Goal: Navigation & Orientation: Find specific page/section

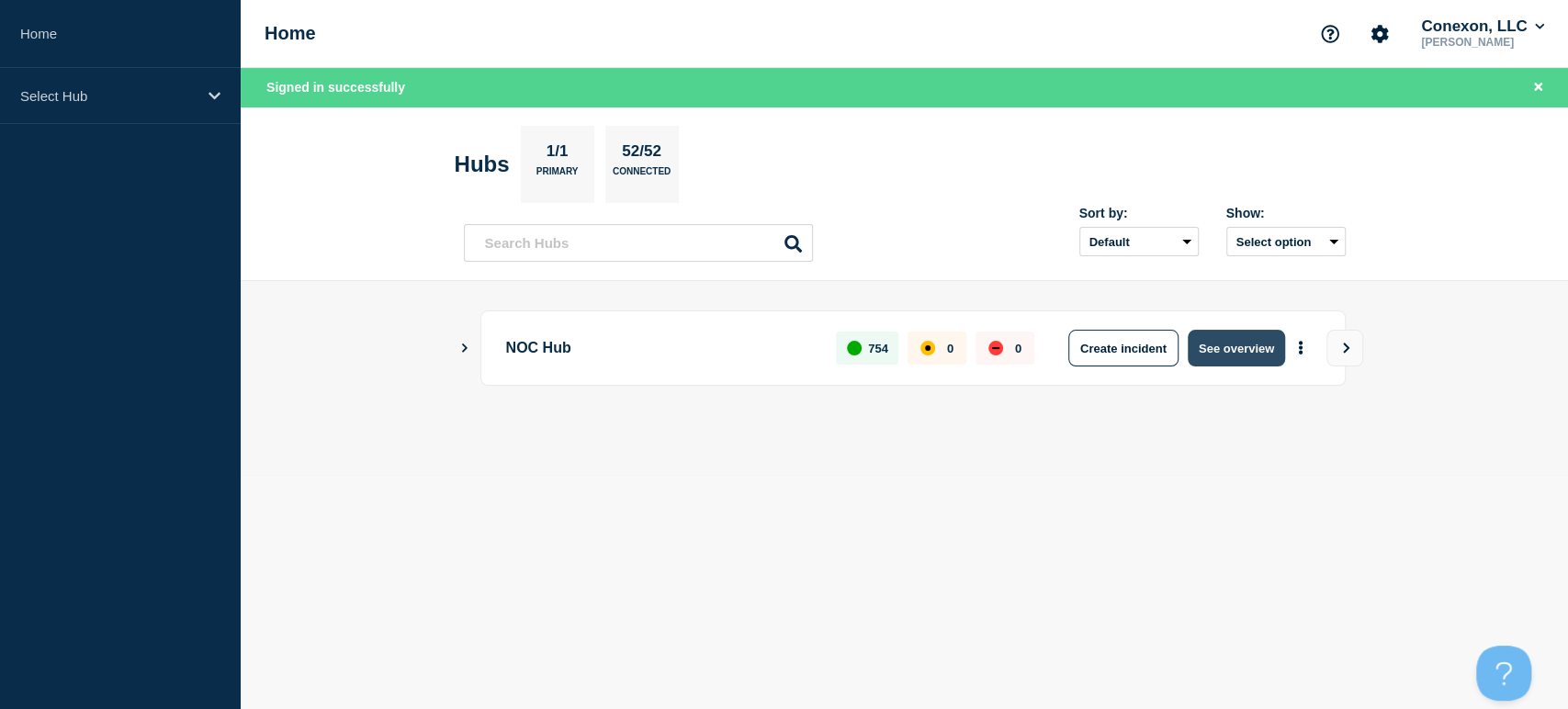
click at [1219, 360] on button "See overview" at bounding box center [1236, 347] width 98 height 37
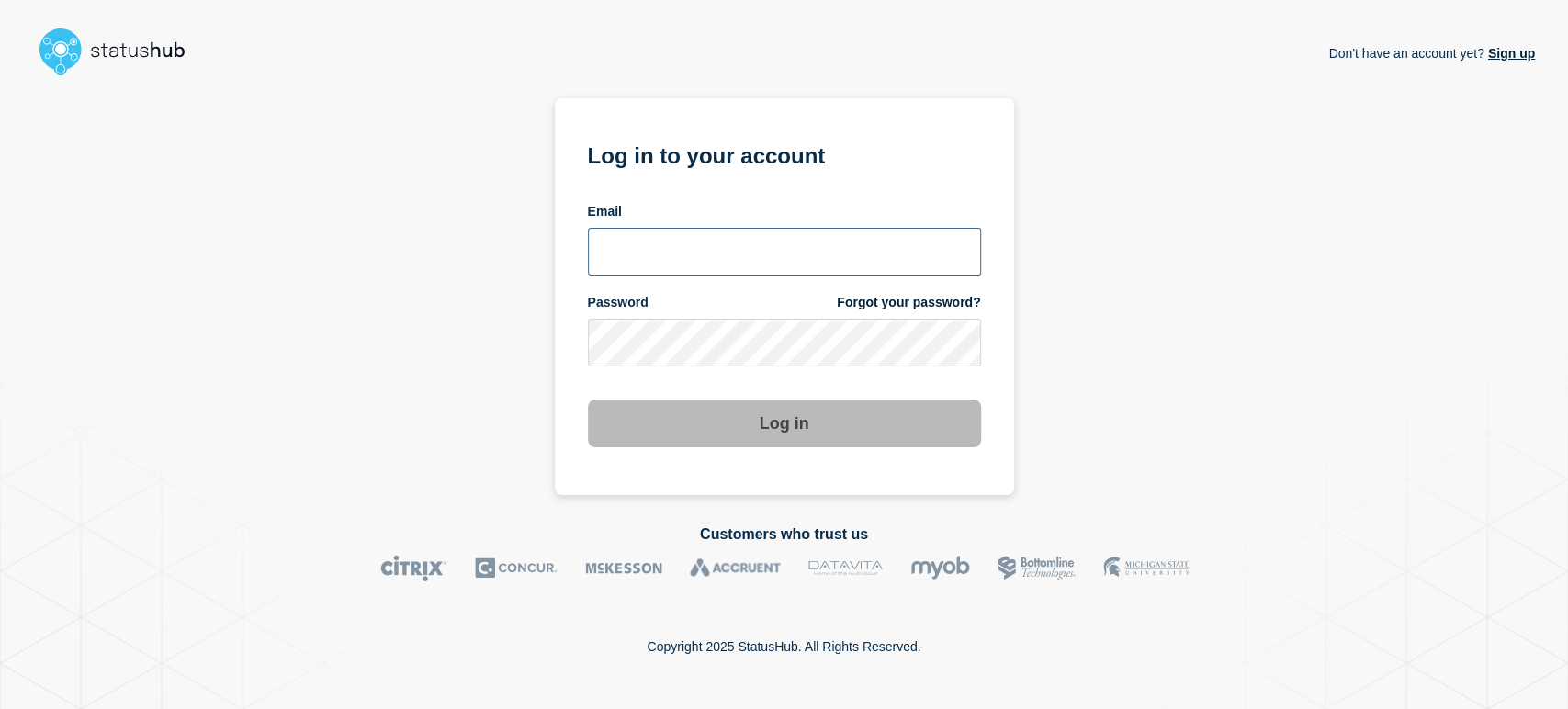
click at [610, 252] on input "email input" at bounding box center [784, 252] width 393 height 47
type input "sean.webb@conexon.us"
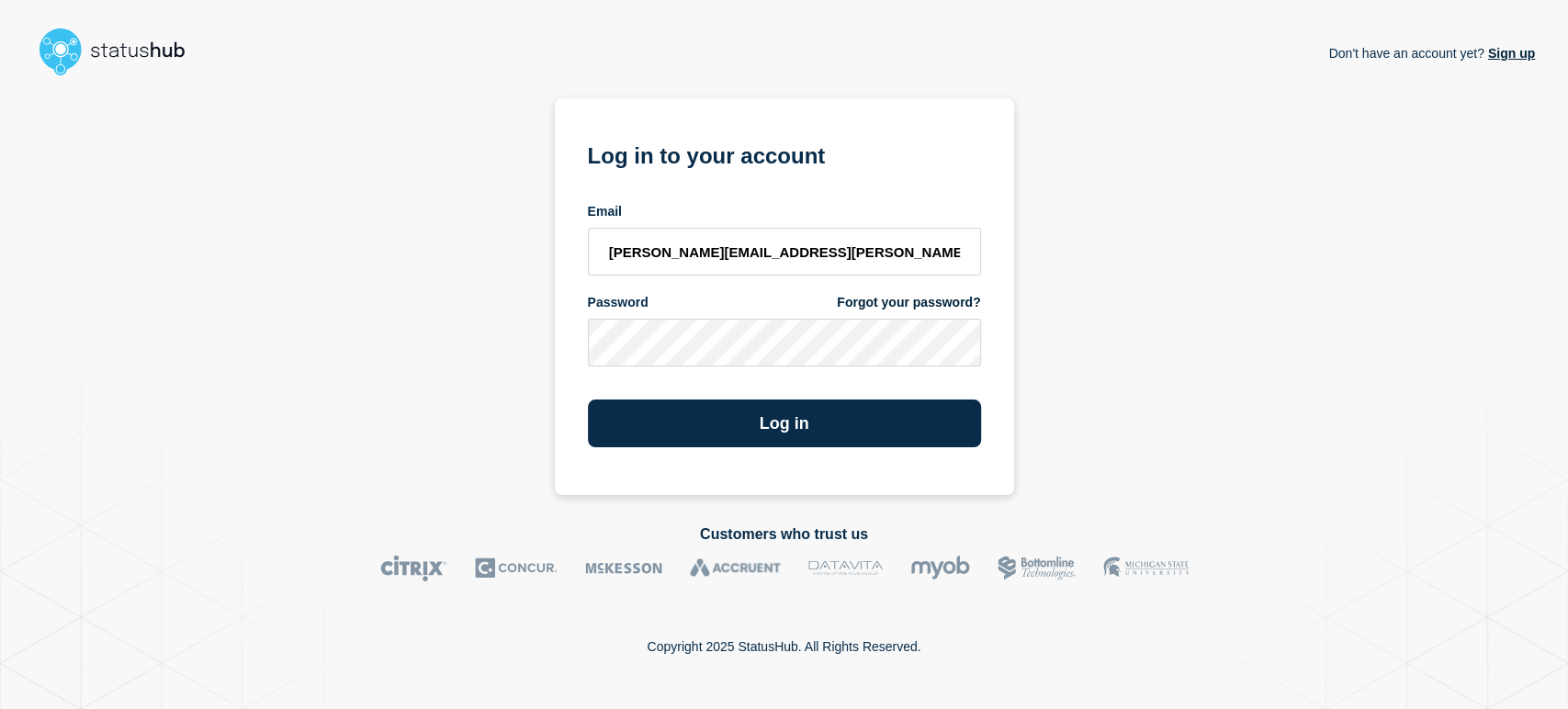
click at [588, 399] on button "Log in" at bounding box center [784, 423] width 393 height 47
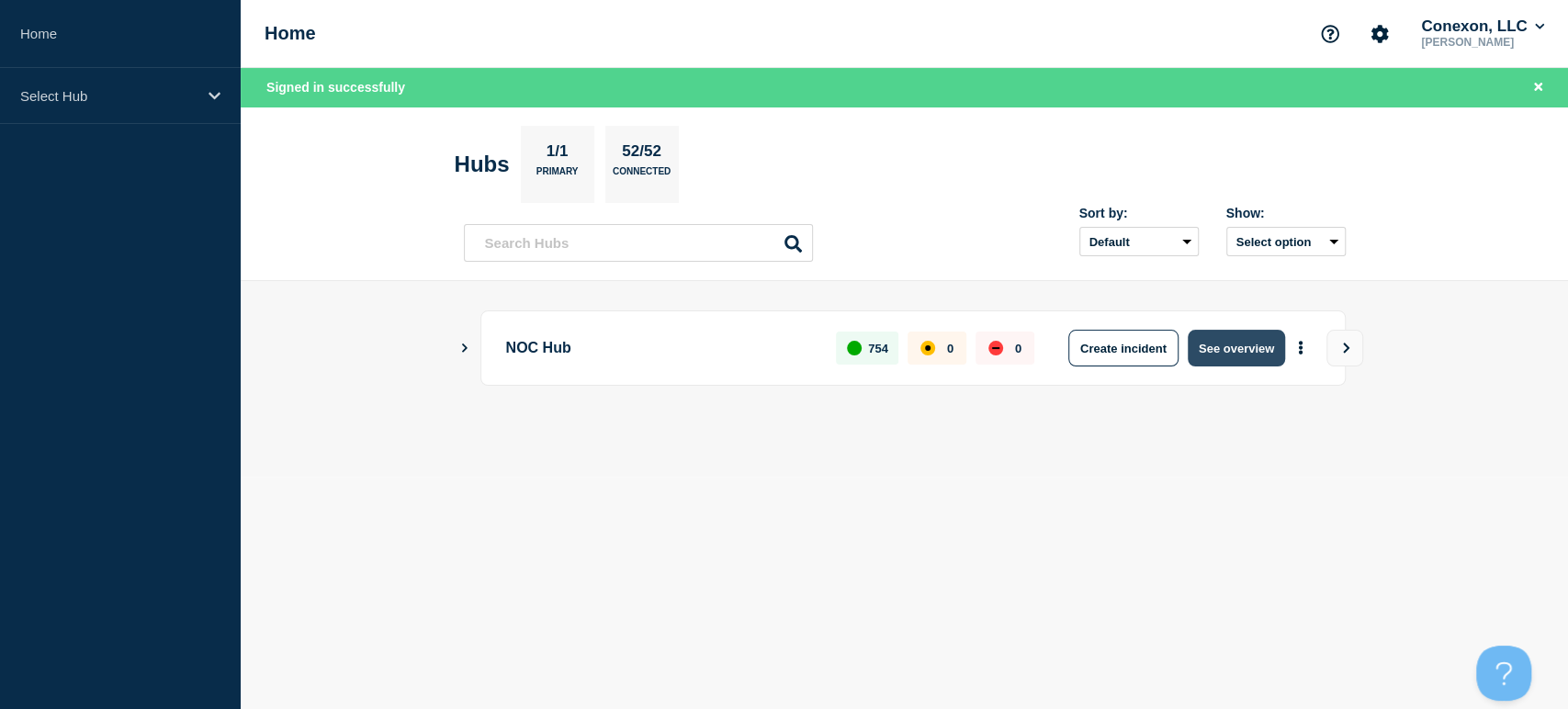
click at [1216, 351] on button "See overview" at bounding box center [1236, 347] width 98 height 37
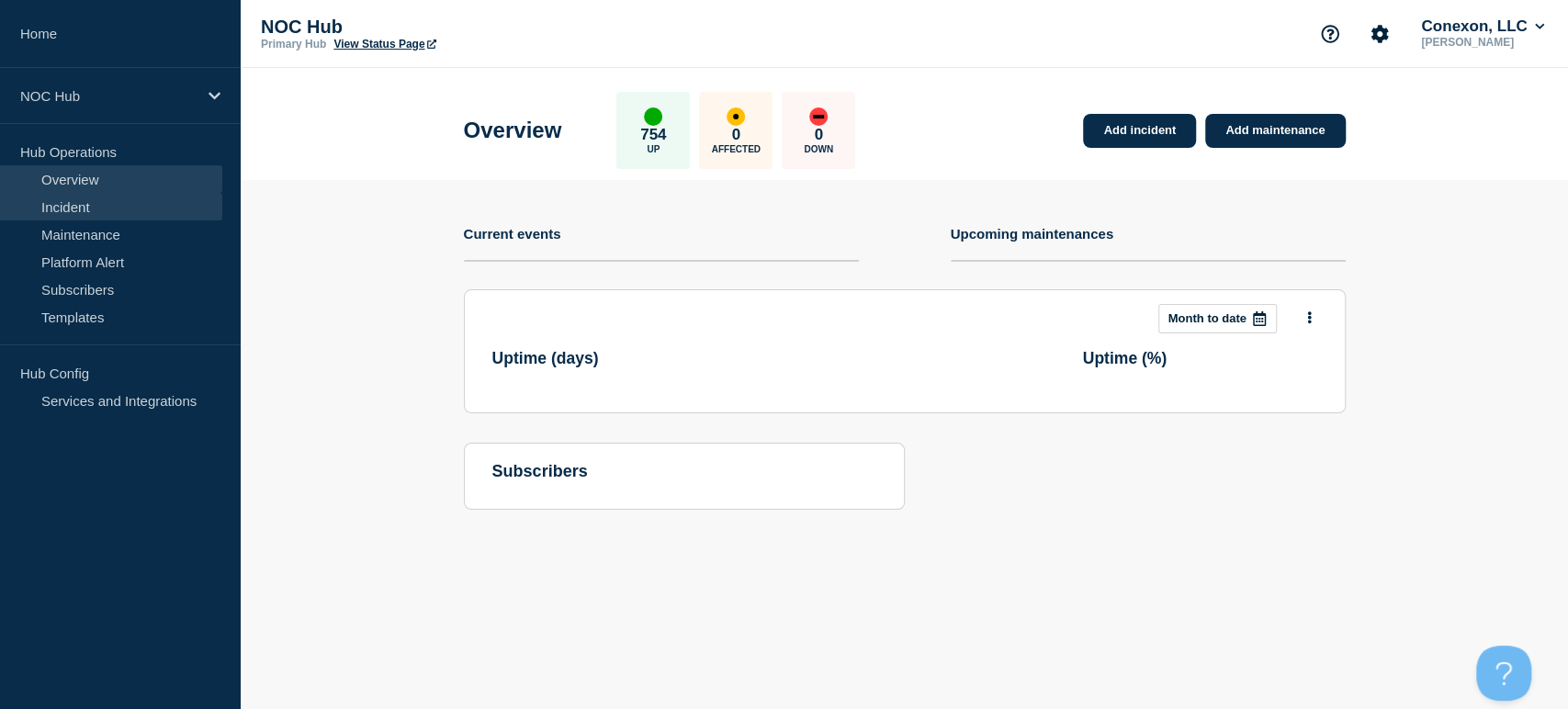
click at [120, 202] on link "Incident" at bounding box center [111, 206] width 223 height 27
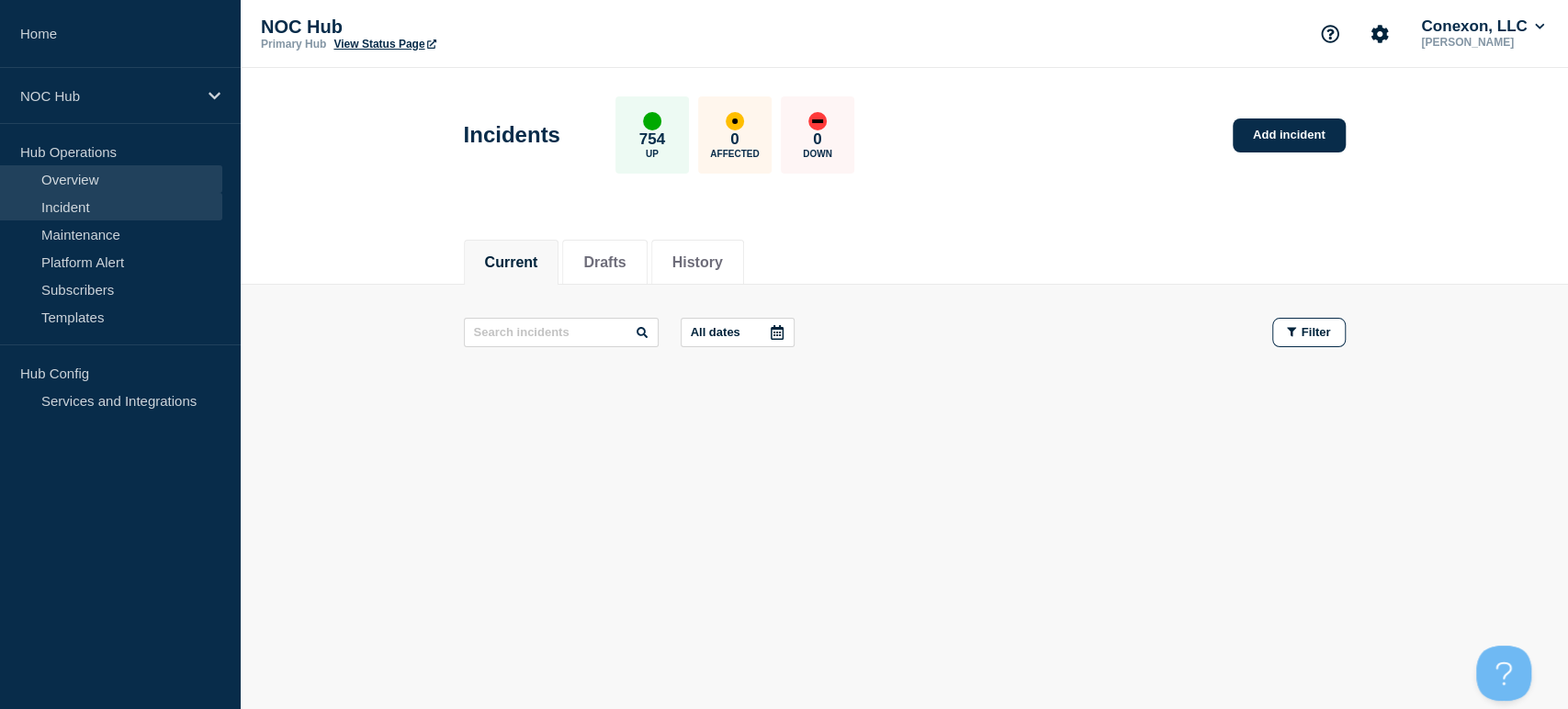
click at [91, 175] on link "Overview" at bounding box center [111, 179] width 223 height 27
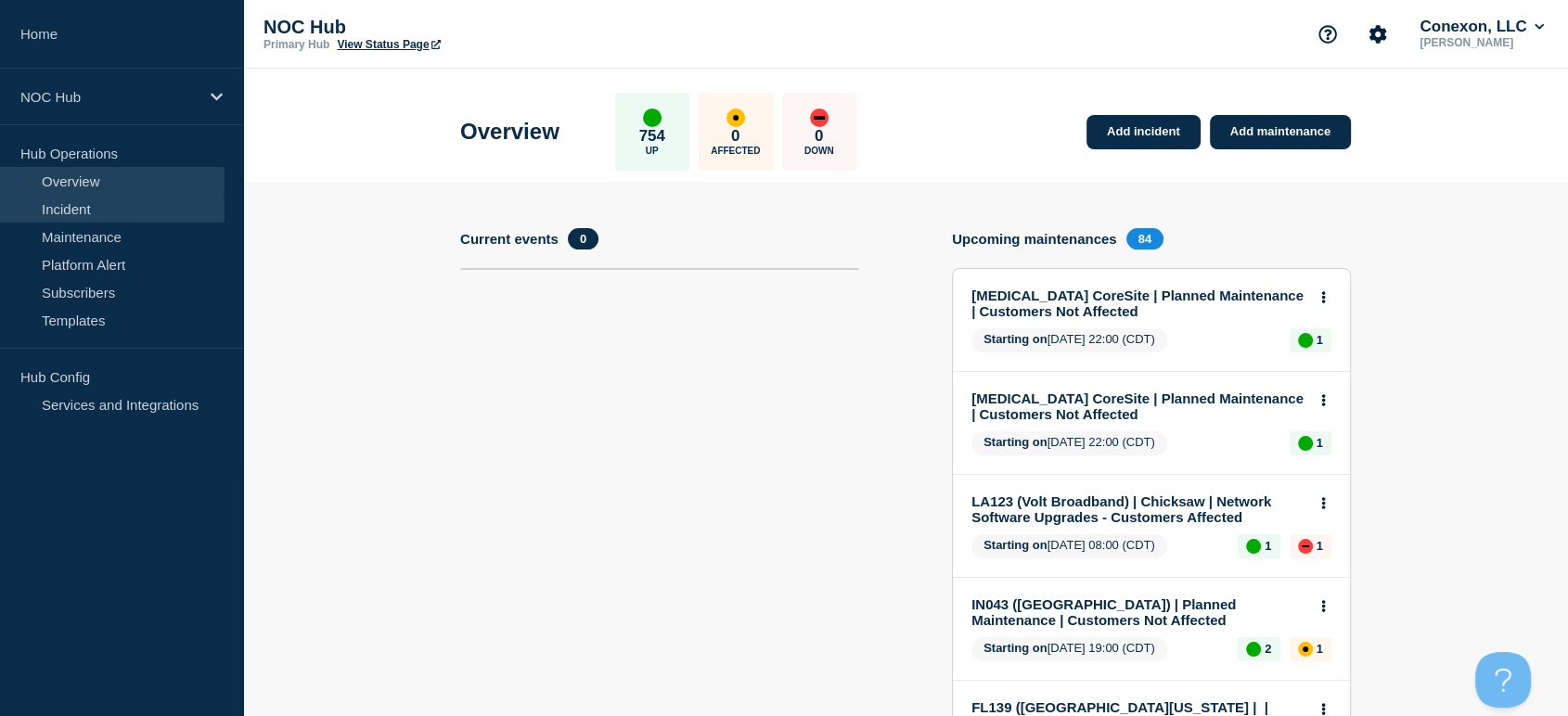
click at [90, 210] on link "Incident" at bounding box center [112, 208] width 225 height 28
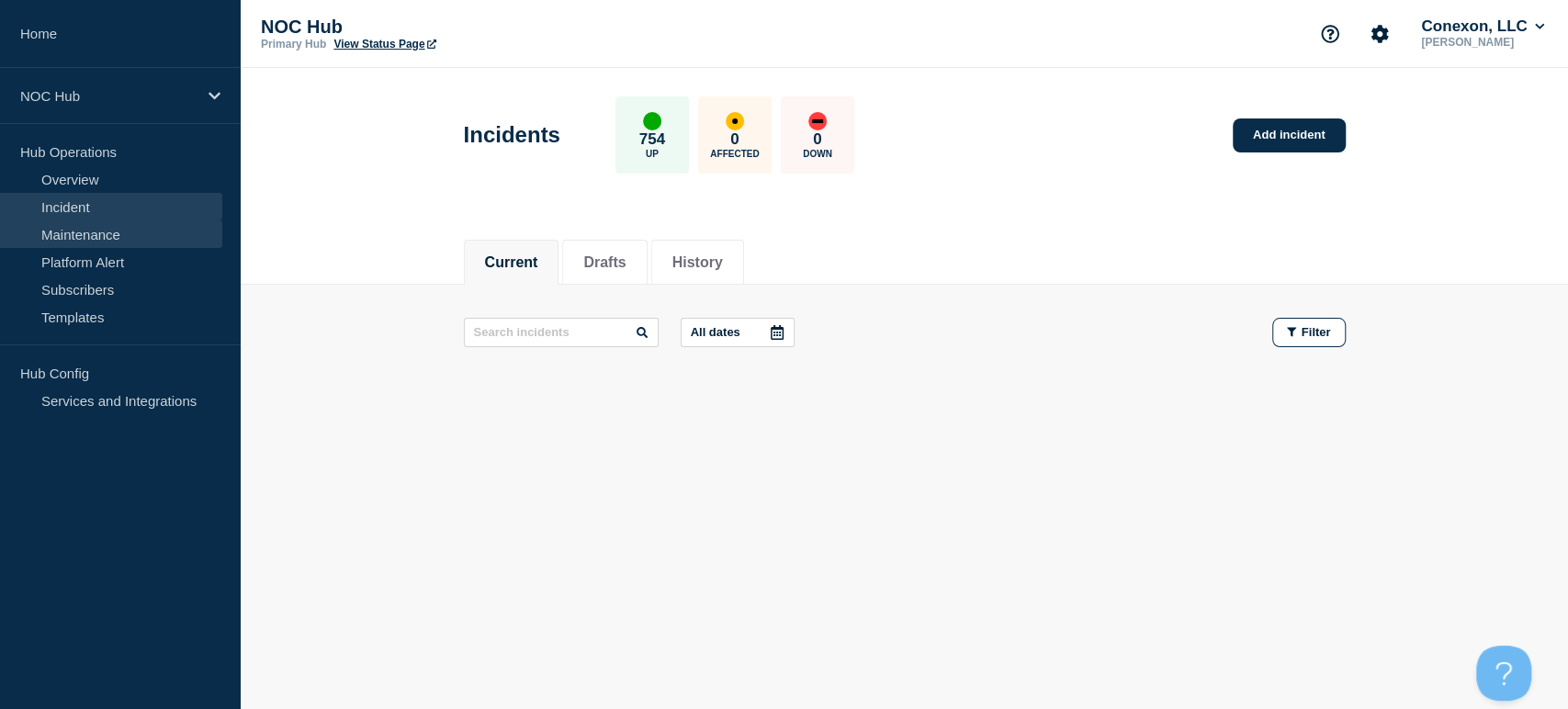
click at [92, 245] on link "Maintenance" at bounding box center [111, 234] width 223 height 27
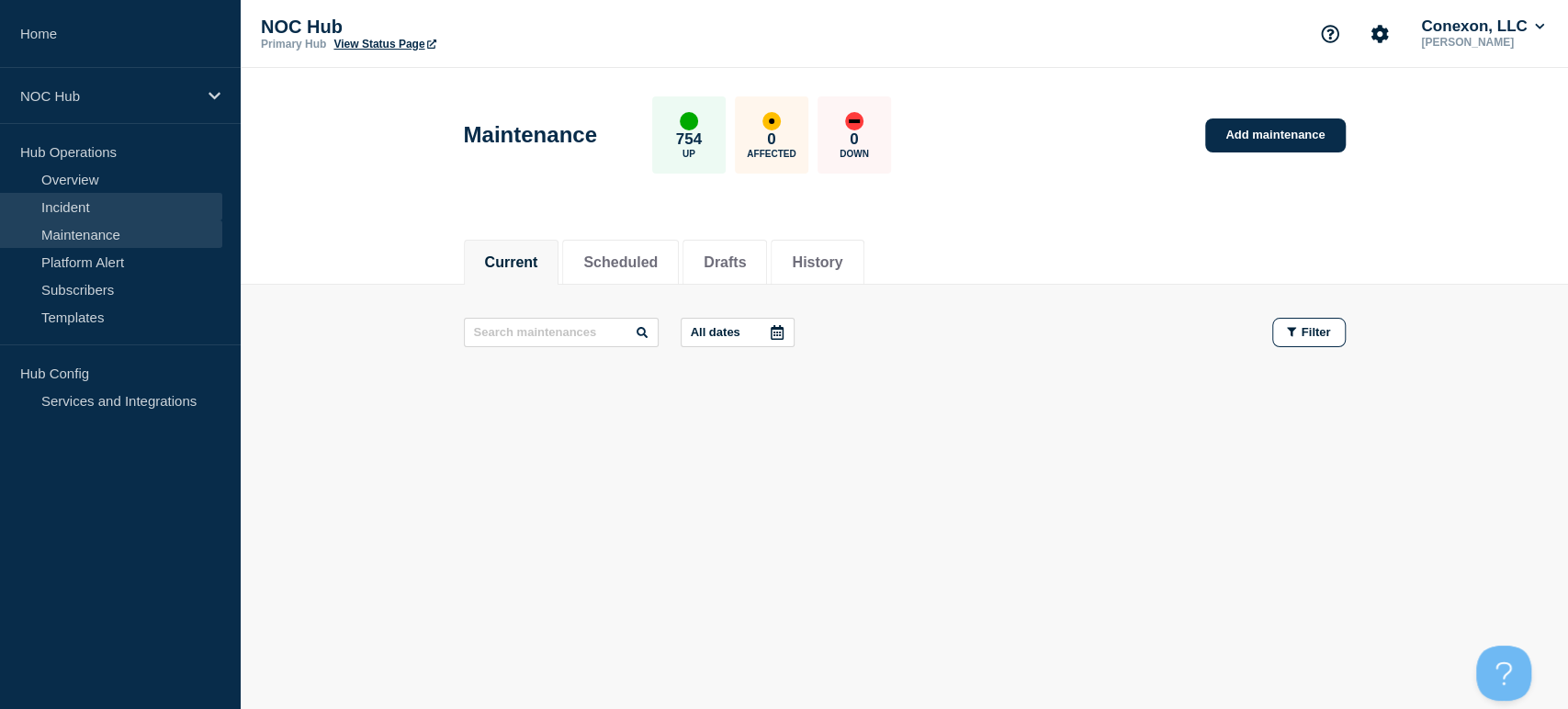
click at [78, 207] on link "Incident" at bounding box center [111, 206] width 223 height 27
